Goal: Task Accomplishment & Management: Complete application form

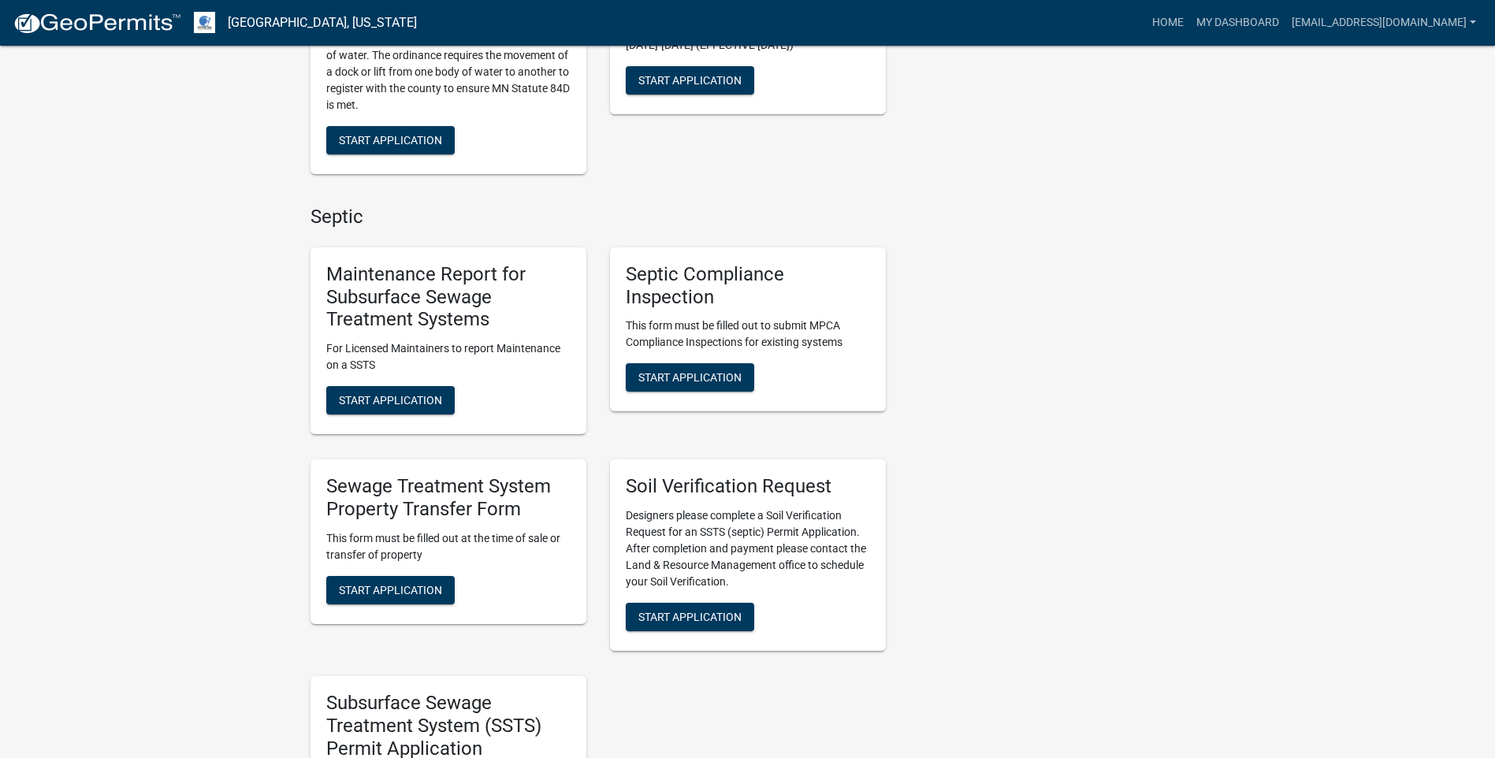
scroll to position [630, 0]
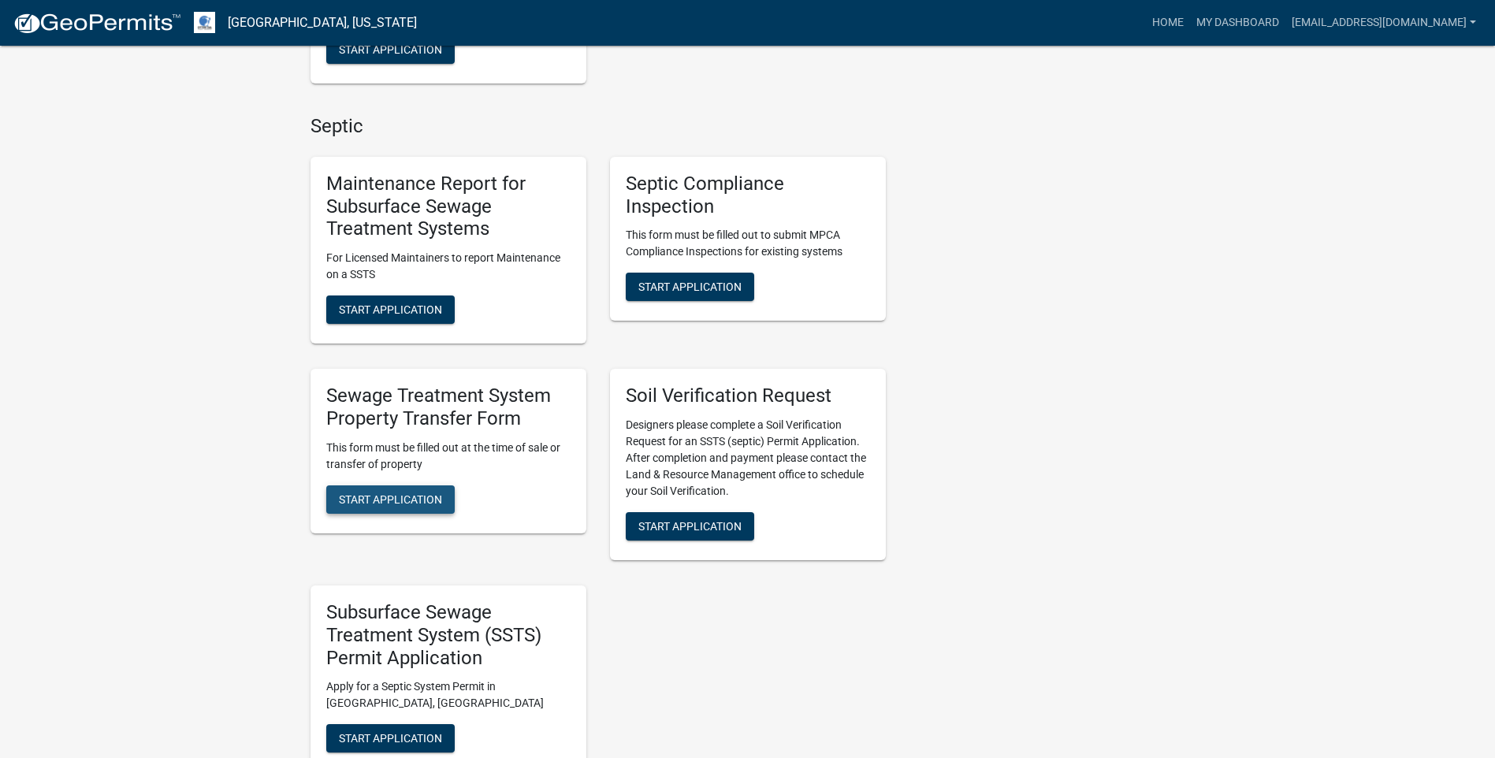
click at [442, 497] on span "Start Application" at bounding box center [390, 498] width 103 height 13
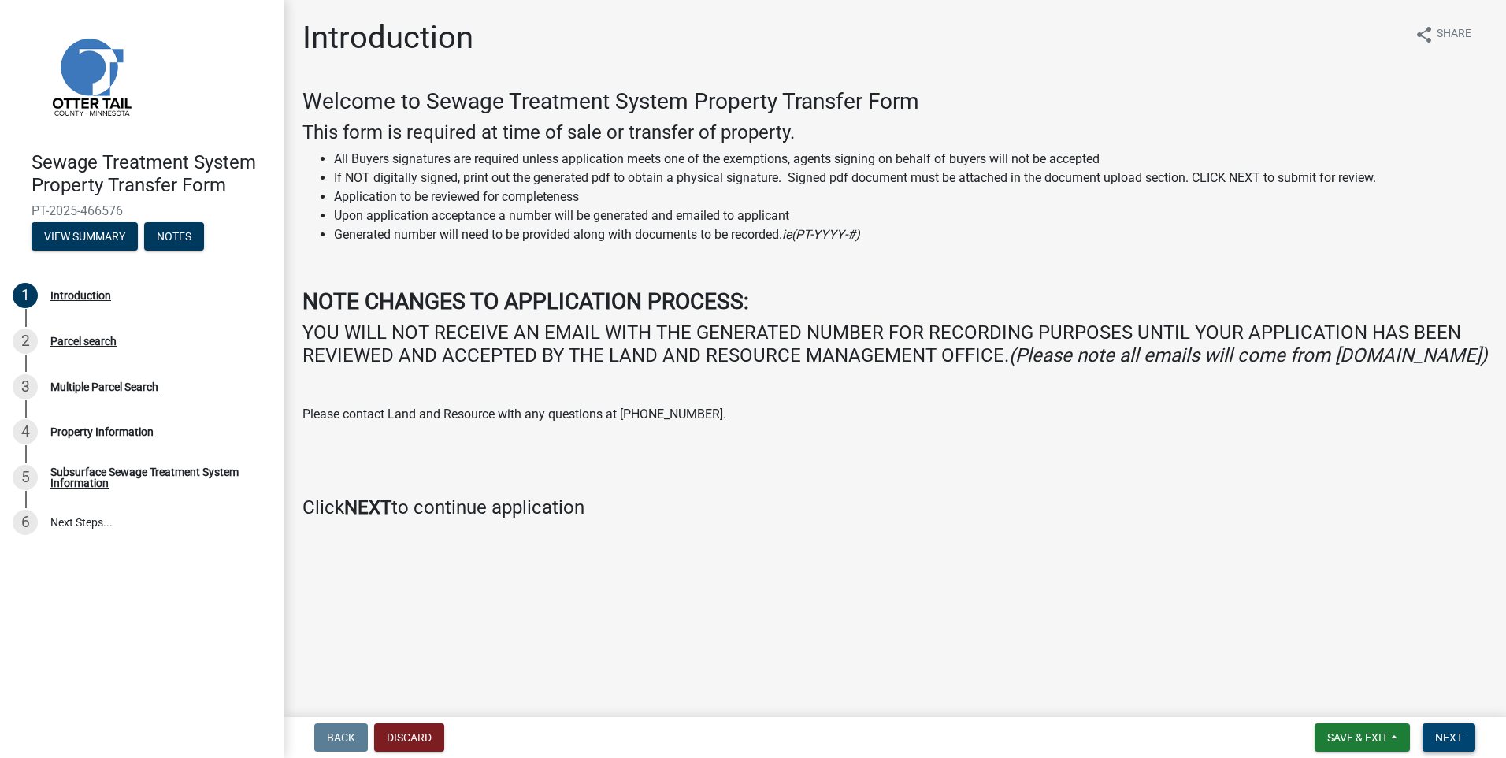
click at [1436, 734] on button "Next" at bounding box center [1449, 737] width 53 height 28
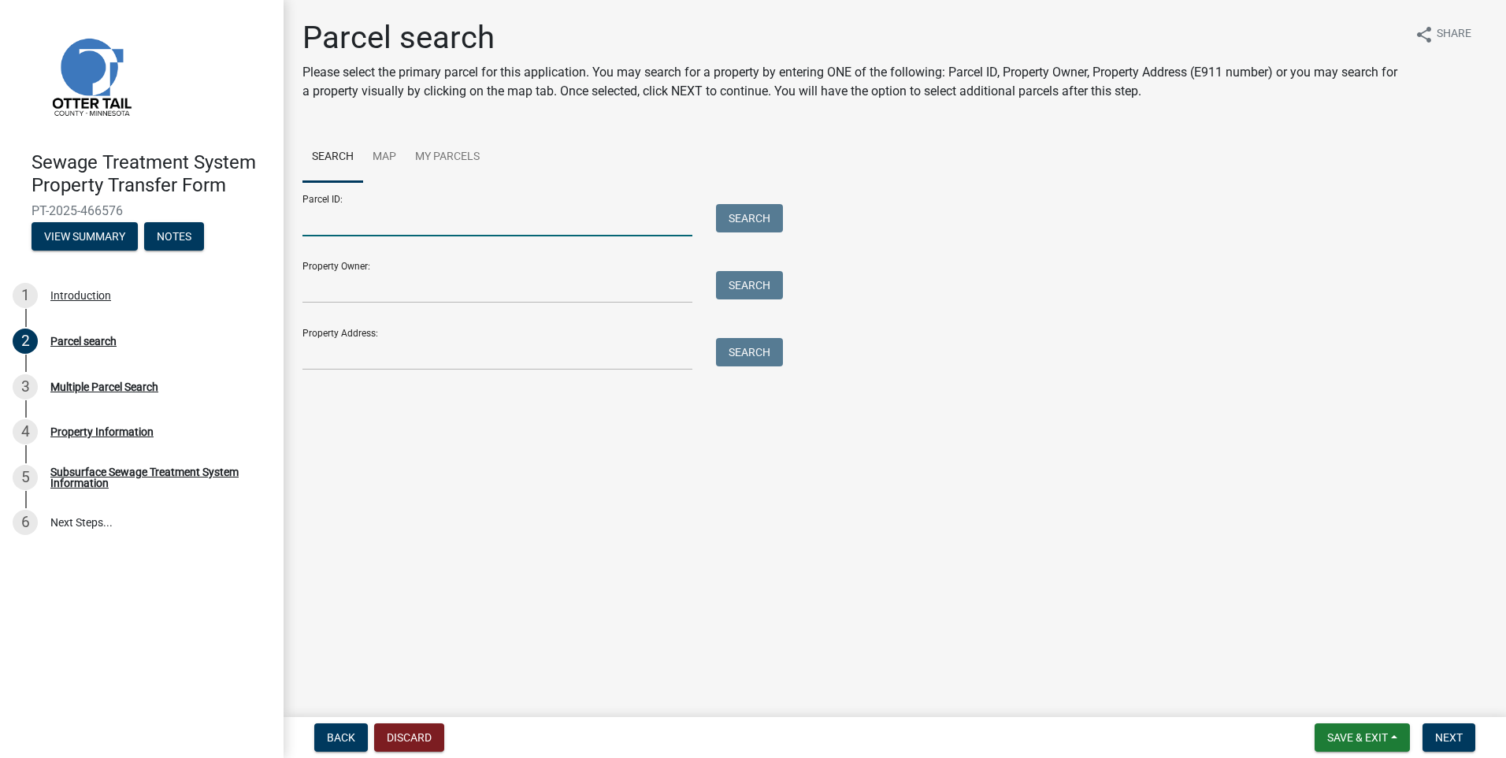
click at [531, 228] on input "Parcel ID:" at bounding box center [498, 220] width 390 height 32
type input "71003990298000"
click at [757, 215] on button "Search" at bounding box center [749, 218] width 67 height 28
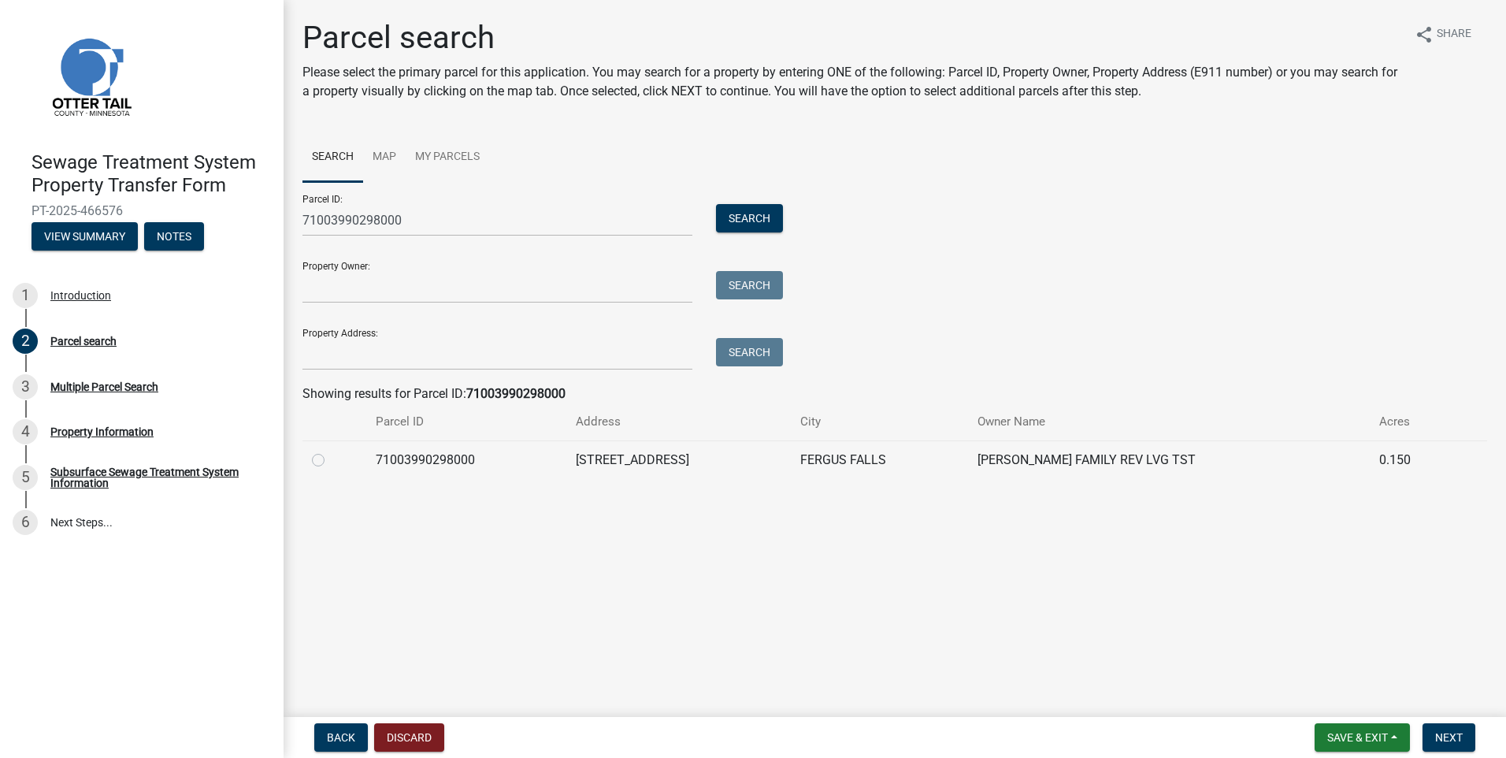
click at [331, 451] on label at bounding box center [331, 451] width 0 height 0
click at [331, 461] on input "radio" at bounding box center [336, 456] width 10 height 10
radio input "true"
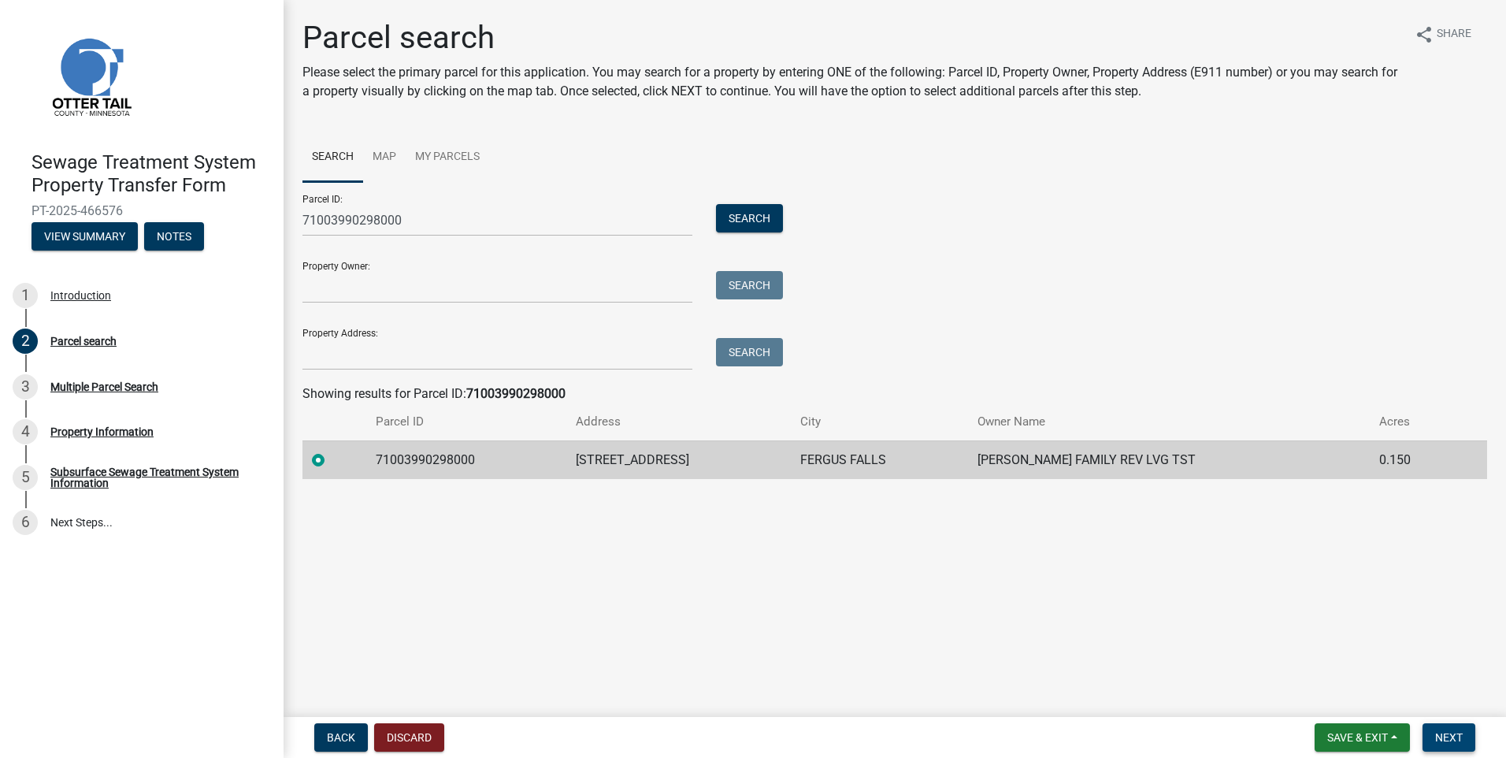
click at [1439, 741] on span "Next" at bounding box center [1450, 737] width 28 height 13
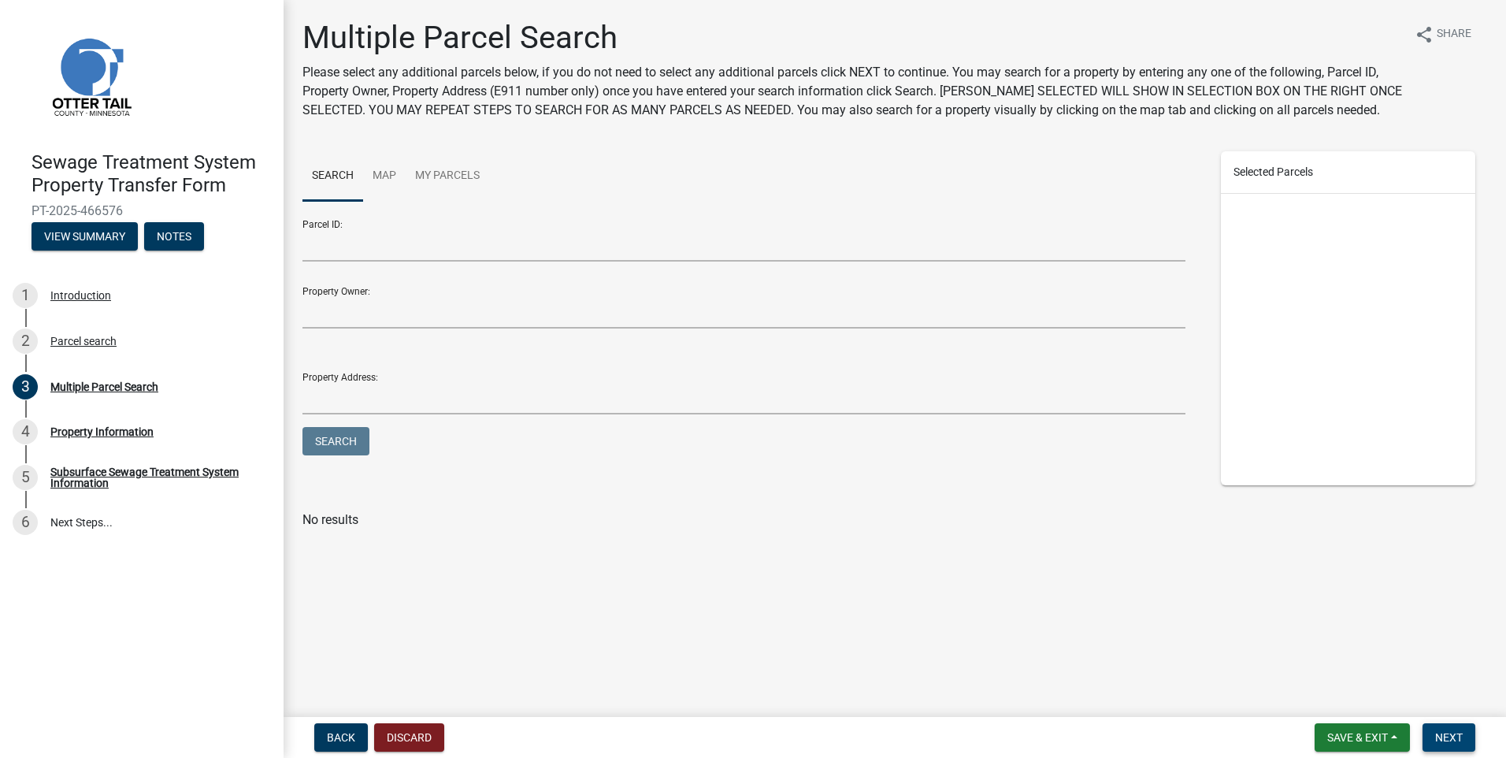
click at [1436, 737] on span "Next" at bounding box center [1450, 737] width 28 height 13
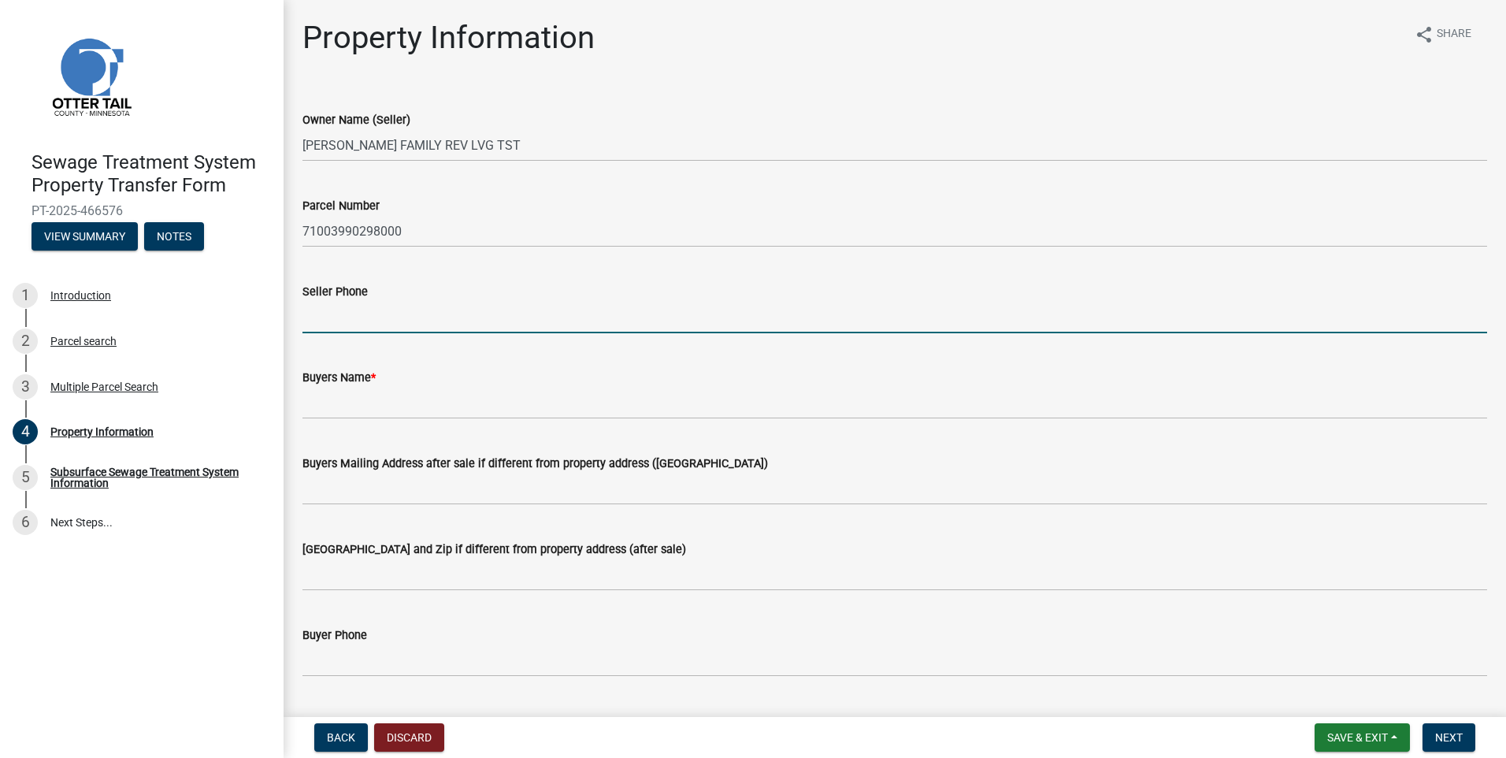
click at [384, 319] on input "Seller Phone" at bounding box center [895, 317] width 1185 height 32
type input "2187312438"
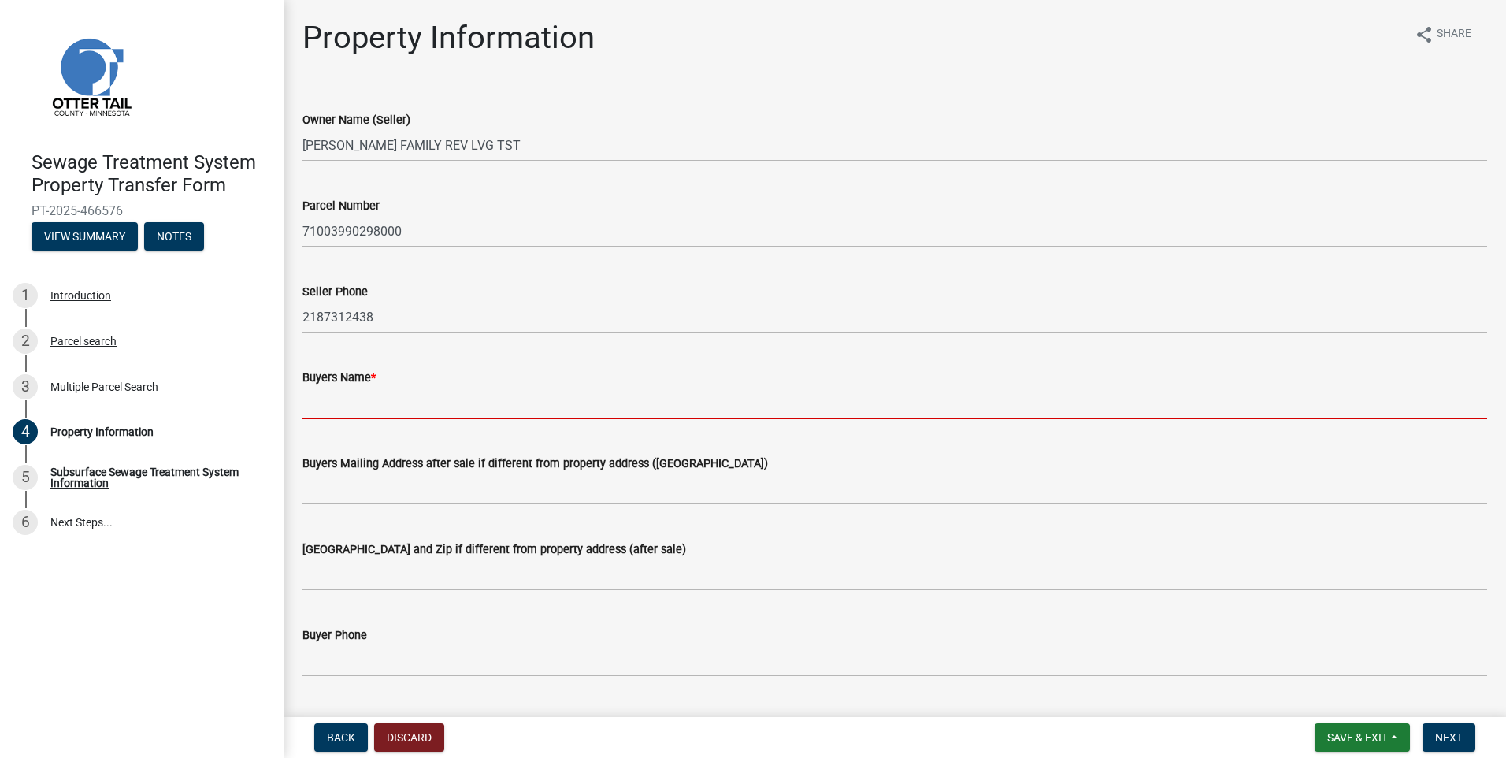
click at [380, 403] on input "Buyers Name *" at bounding box center [895, 403] width 1185 height 32
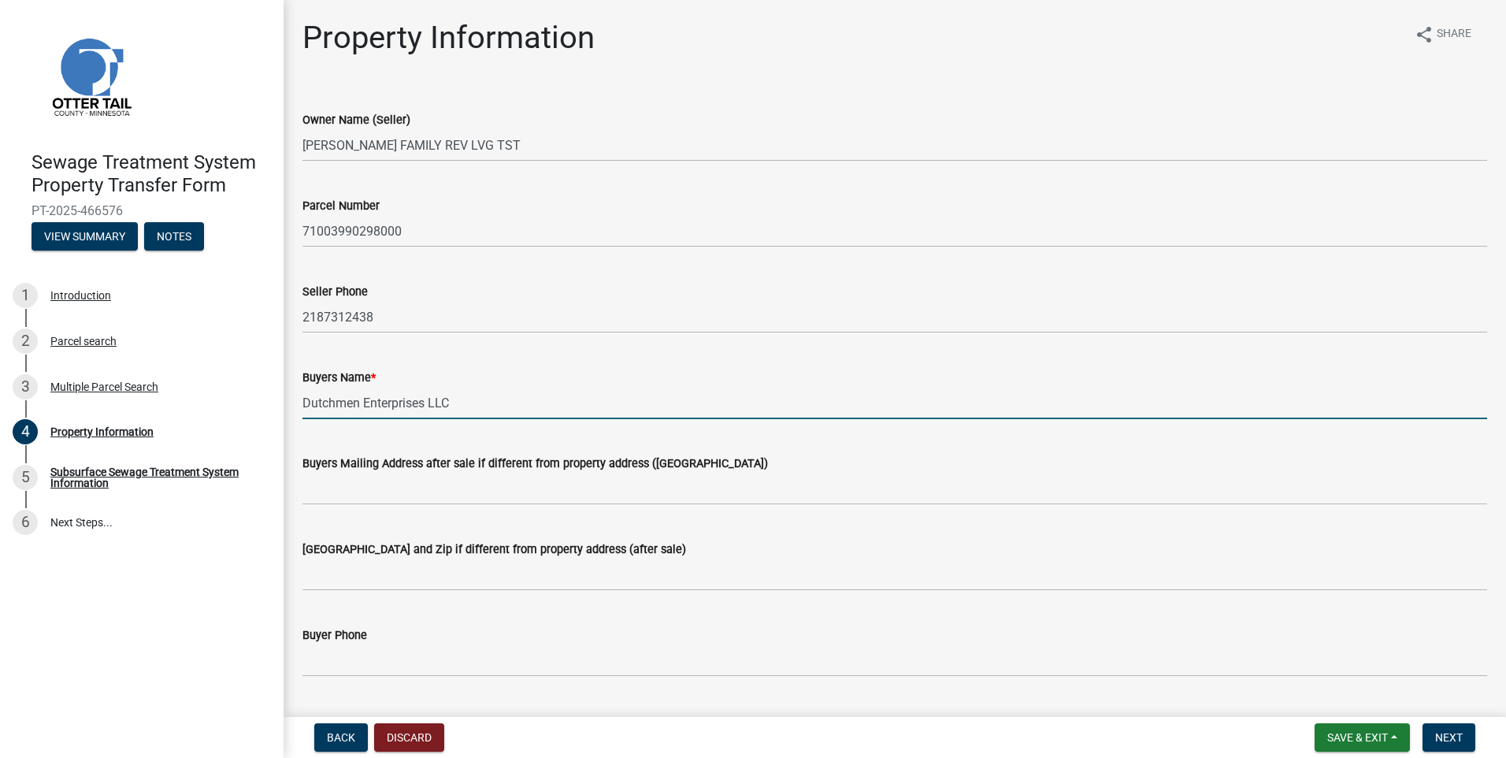
type input "Dutchmen Enterprises LLC"
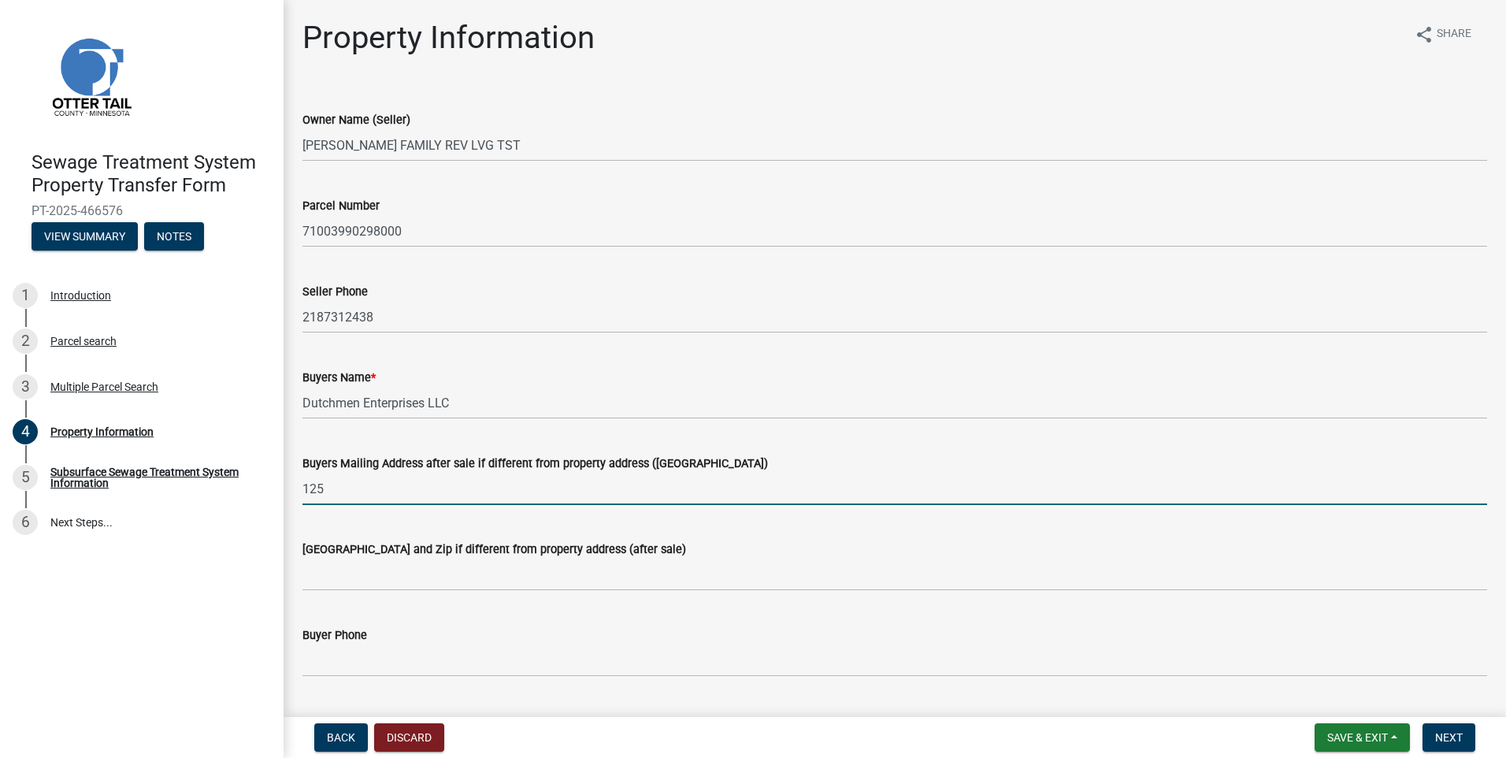
type input "[STREET_ADDRESS][PERSON_NAME]"
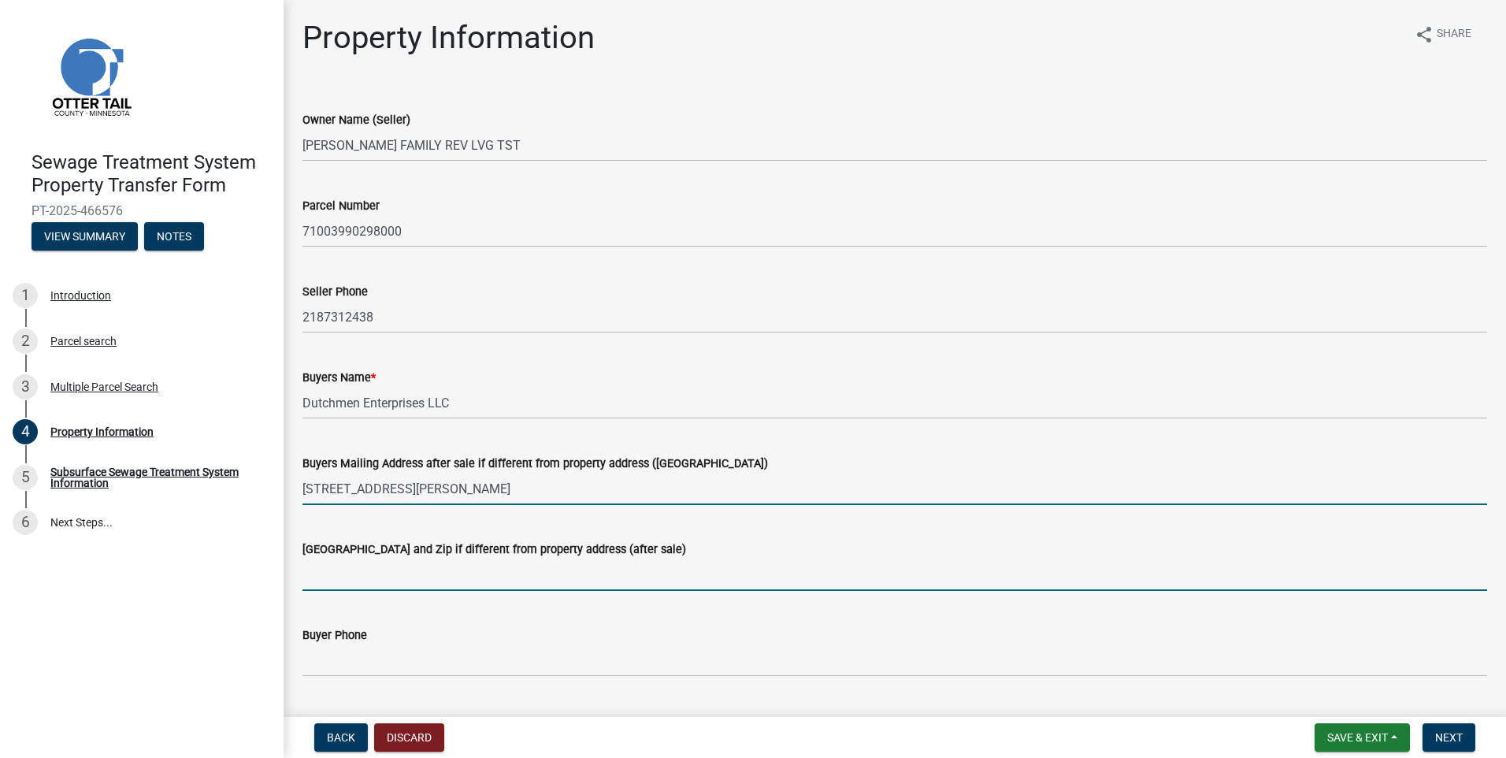
type input "[GEOGRAPHIC_DATA]"
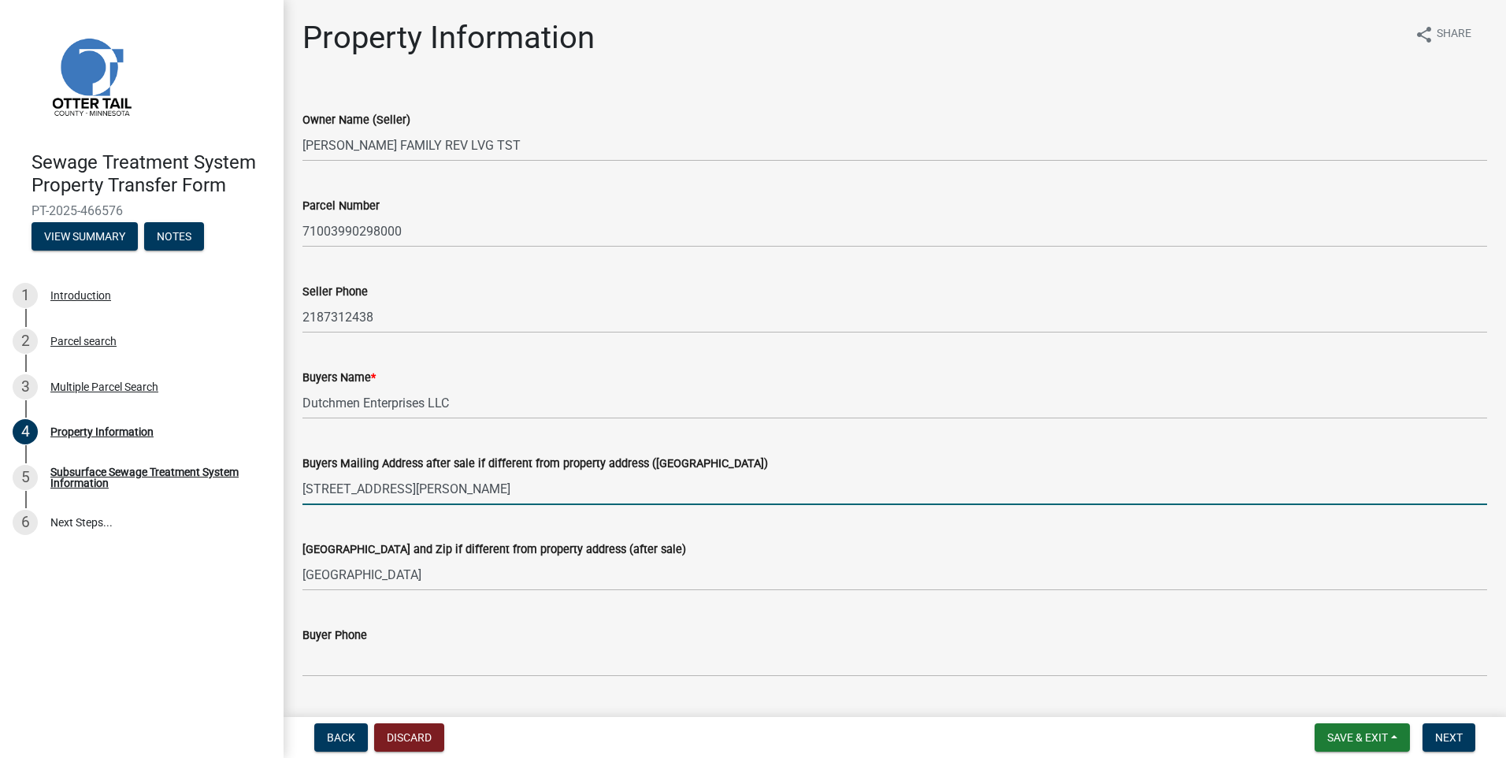
type input "[STREET_ADDRESS]"
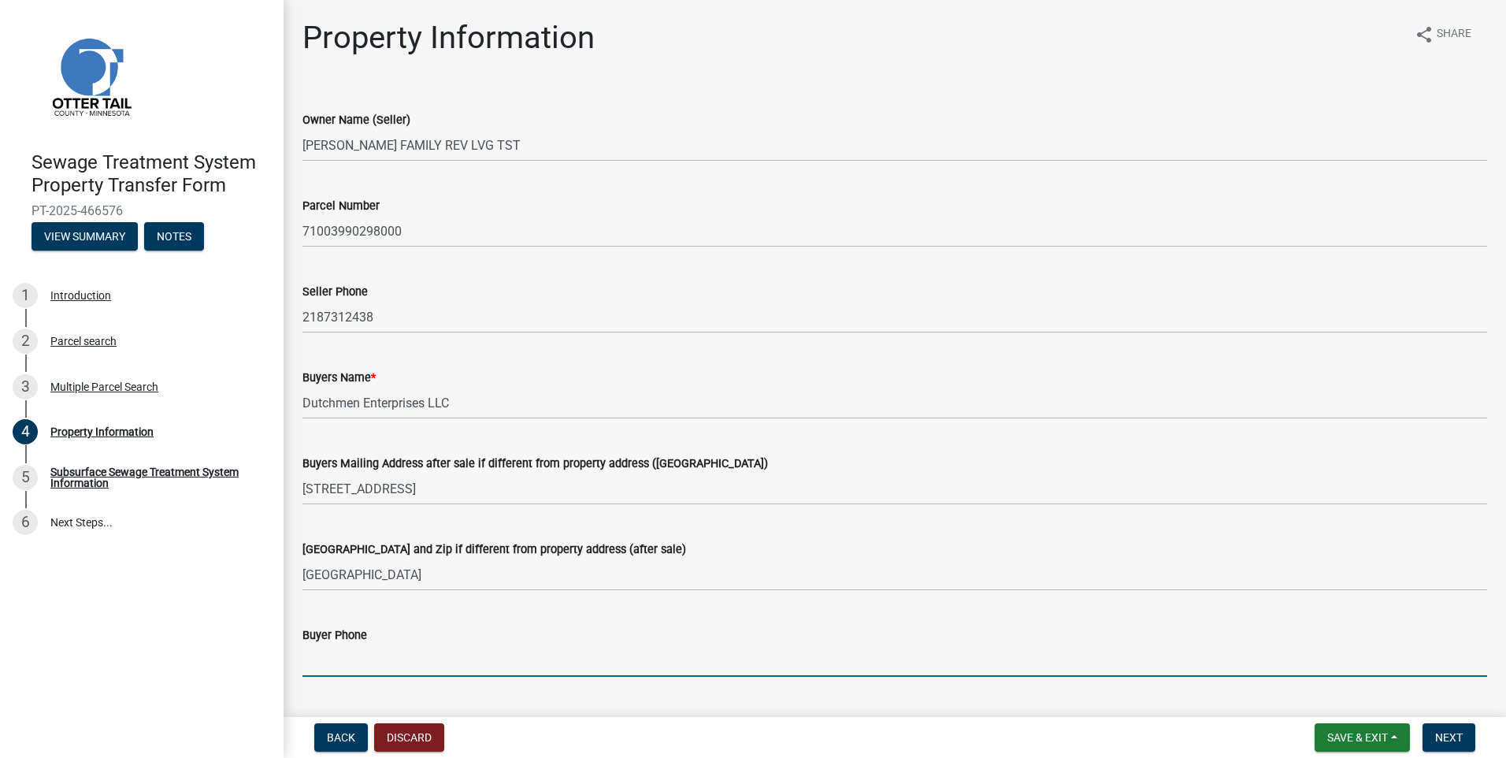
click at [381, 659] on input "Buyer Phone" at bounding box center [895, 660] width 1185 height 32
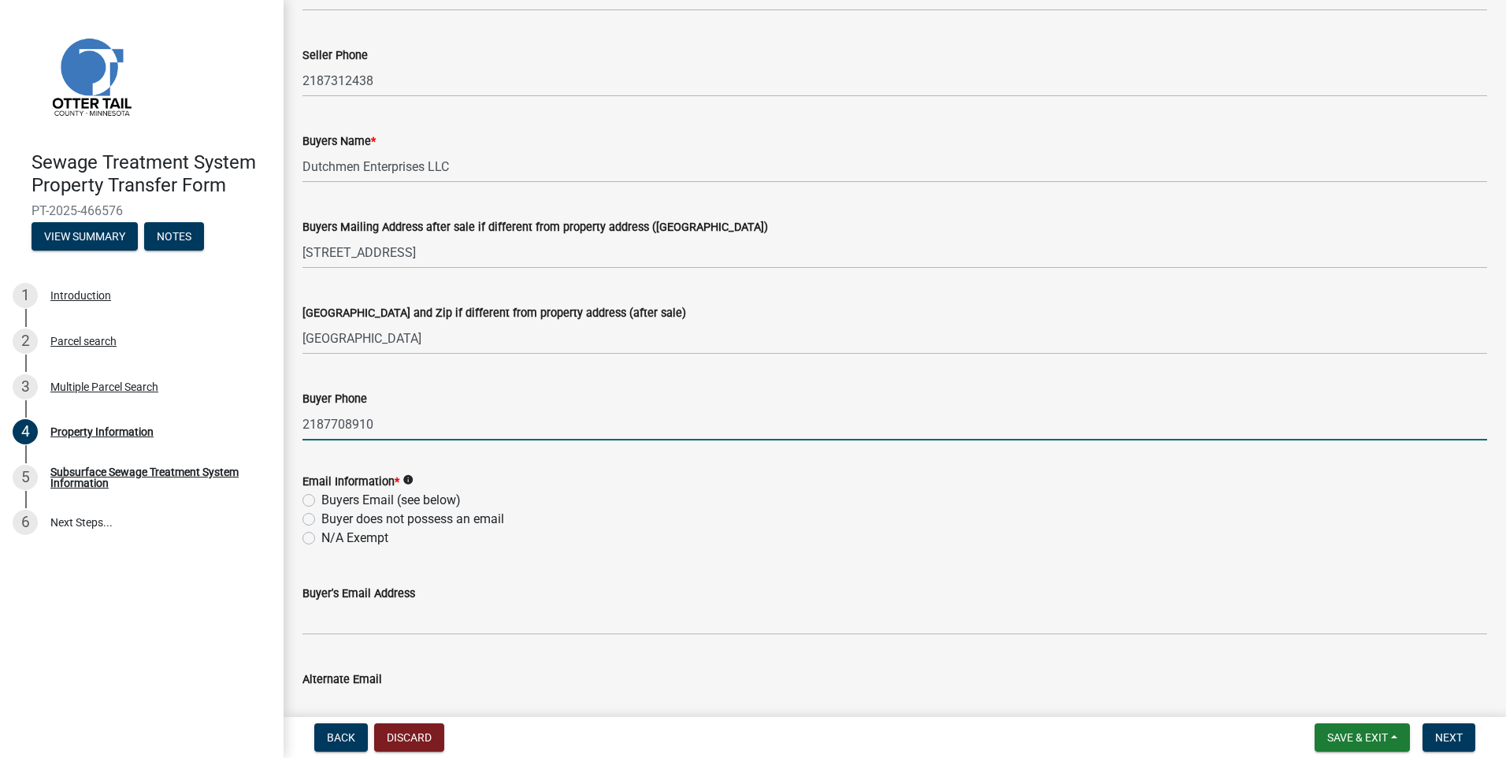
scroll to position [315, 0]
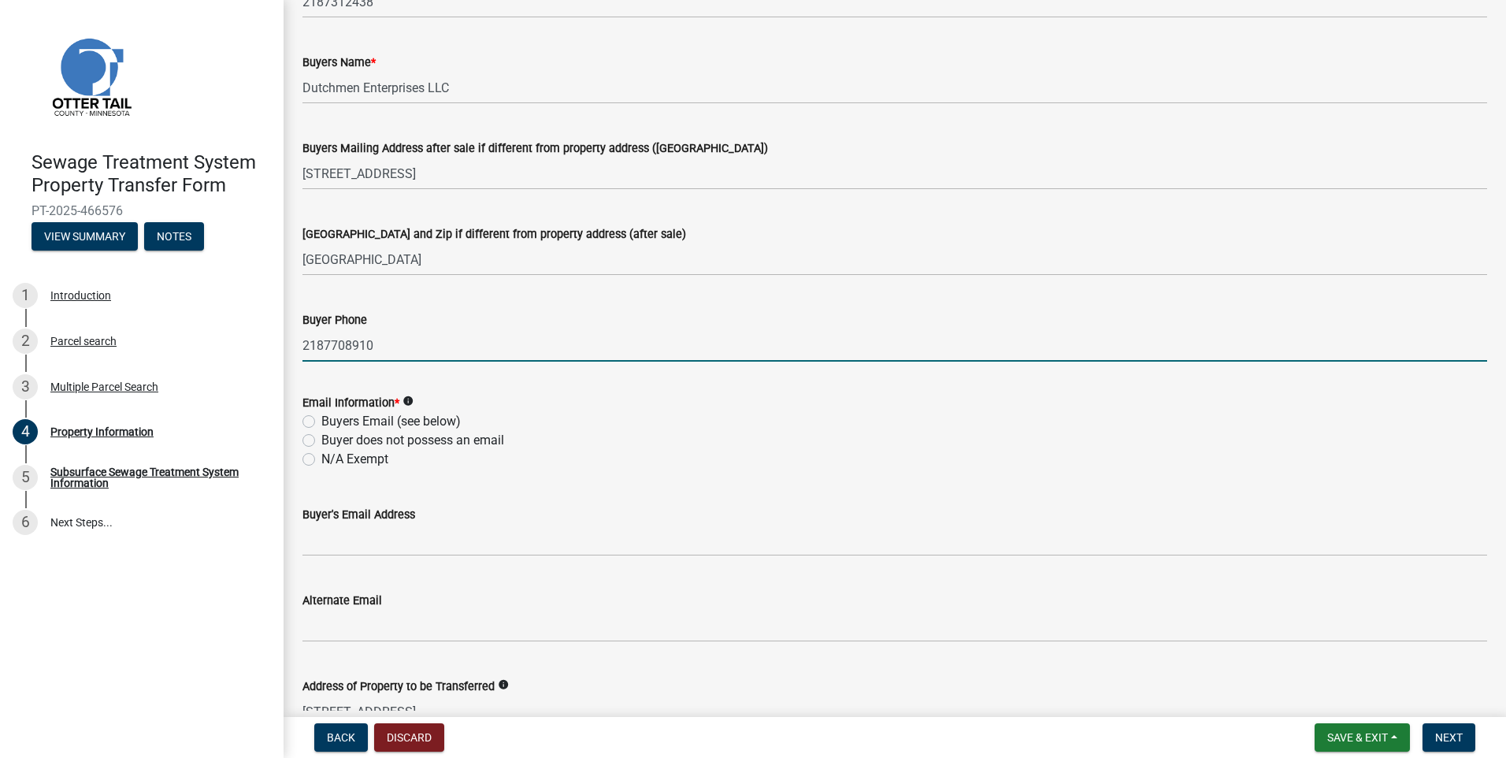
type input "2187708910"
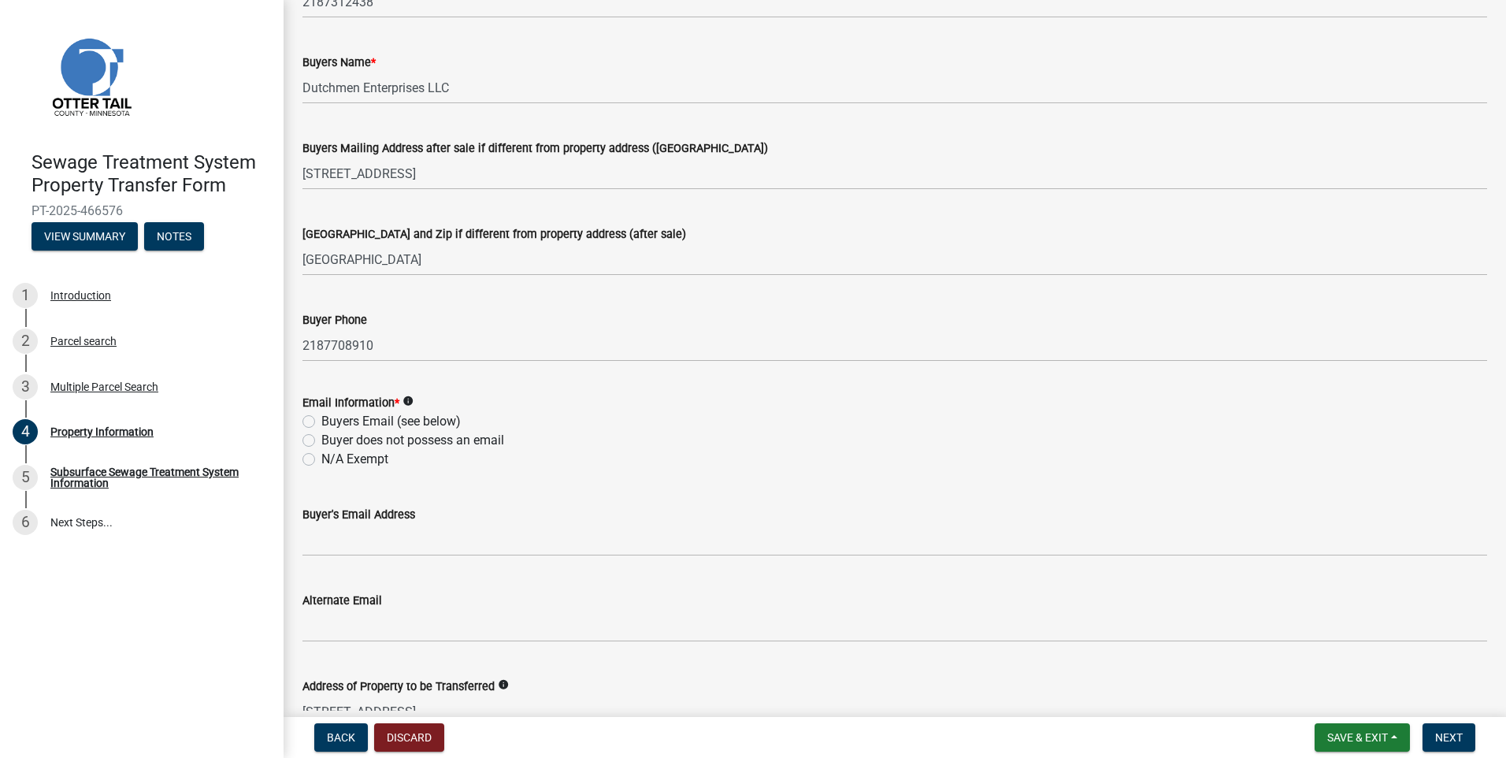
click at [321, 457] on label "N/A Exempt" at bounding box center [354, 459] width 67 height 19
click at [321, 457] on input "N/A Exempt" at bounding box center [326, 455] width 10 height 10
radio input "true"
click at [1438, 734] on span "Next" at bounding box center [1450, 737] width 28 height 13
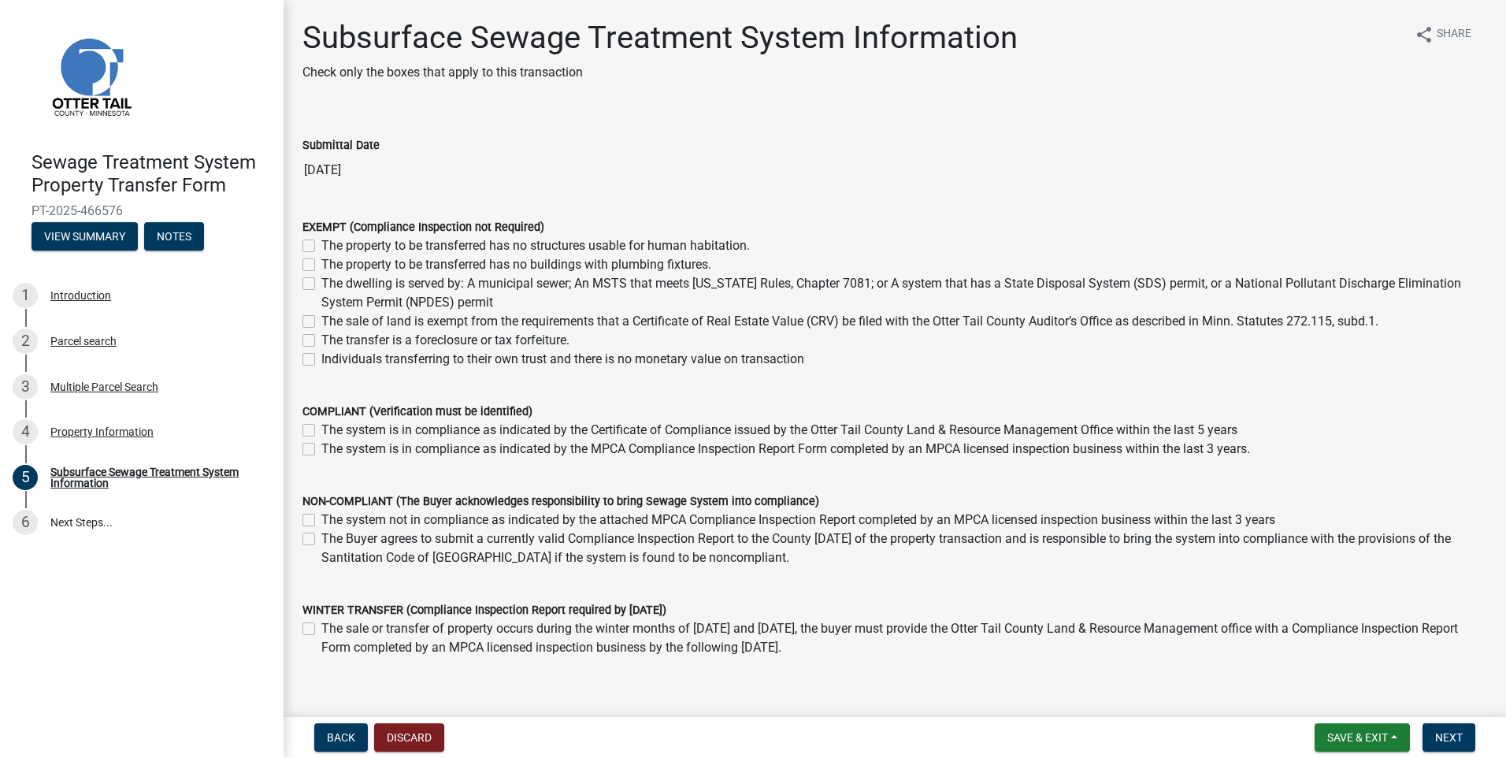
click at [321, 285] on label "The dwelling is served by: A municipal sewer; An MSTS that meets [US_STATE] Rul…" at bounding box center [904, 293] width 1166 height 38
click at [321, 284] on input "The dwelling is served by: A municipal sewer; An MSTS that meets [US_STATE] Rul…" at bounding box center [326, 279] width 10 height 10
checkbox input "true"
checkbox input "false"
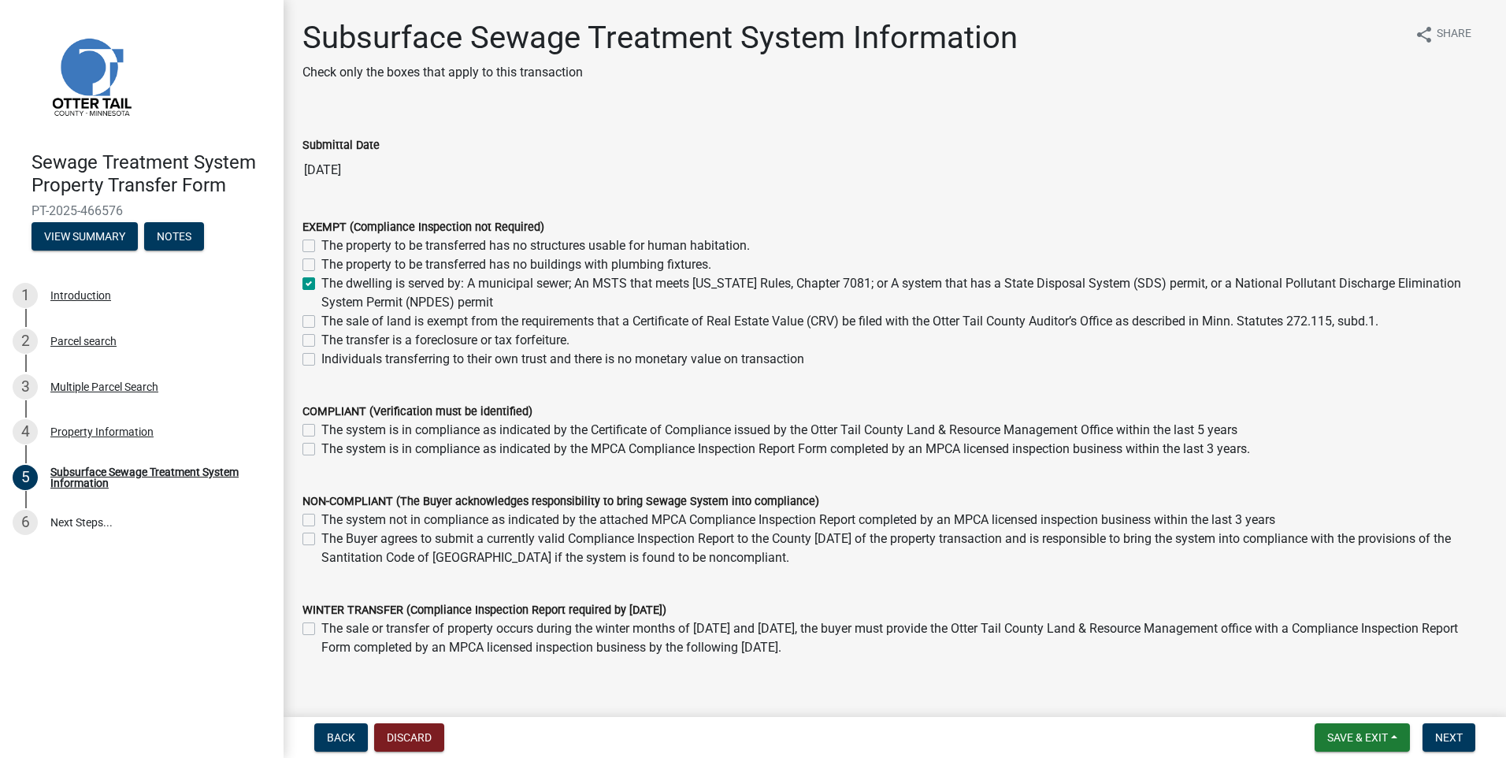
checkbox input "true"
checkbox input "false"
click at [1456, 740] on span "Next" at bounding box center [1450, 737] width 28 height 13
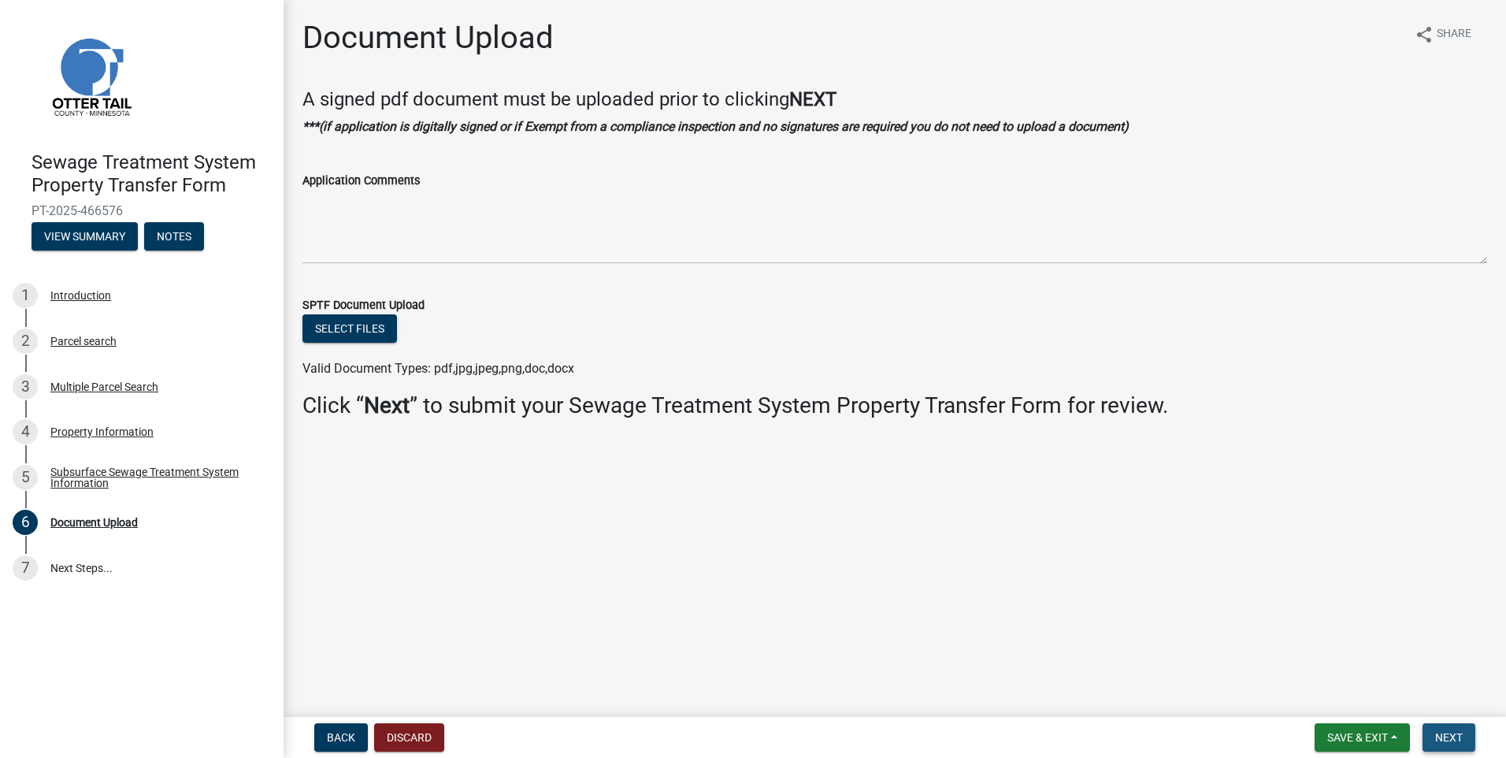
click at [1456, 740] on span "Next" at bounding box center [1450, 737] width 28 height 13
